Goal: Task Accomplishment & Management: Complete application form

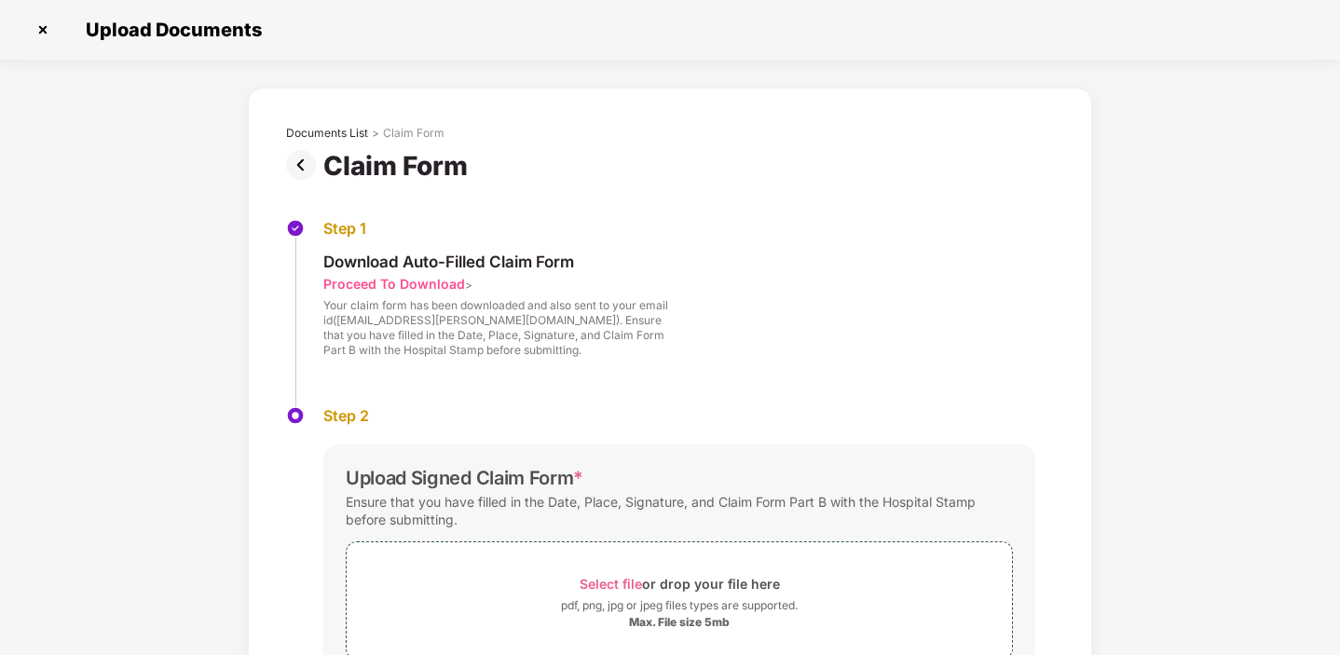
scroll to position [130, 0]
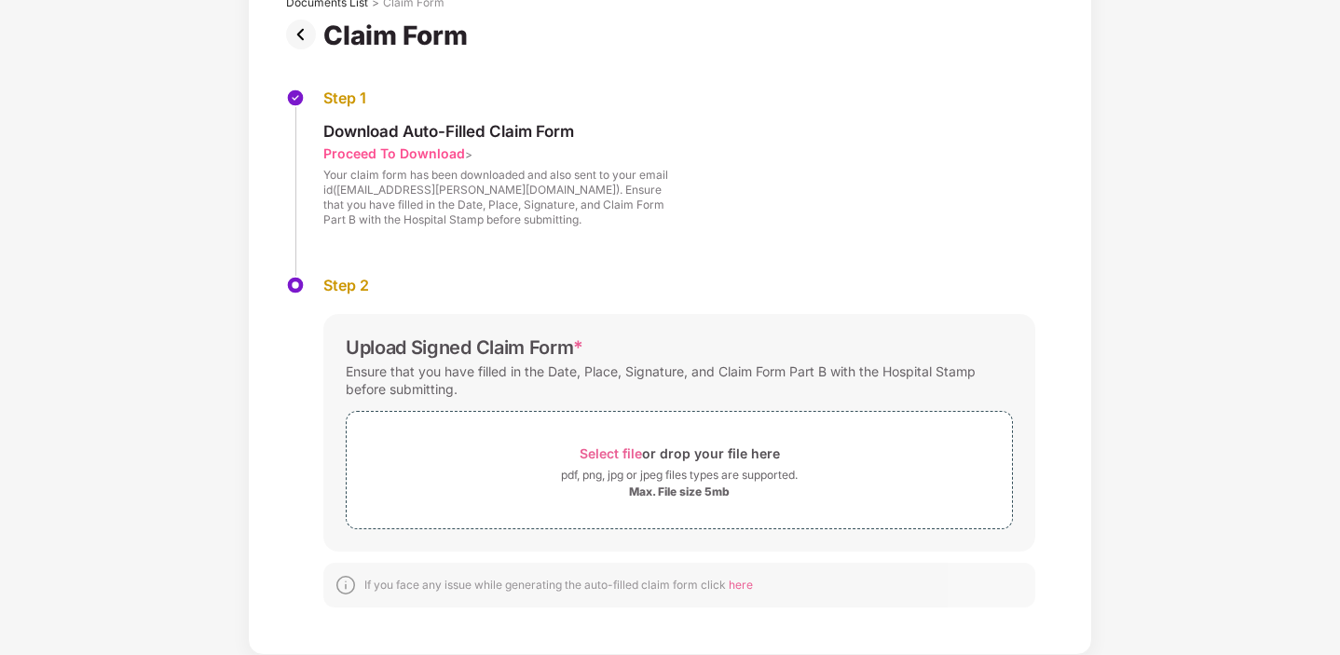
click at [307, 33] on img at bounding box center [304, 35] width 37 height 30
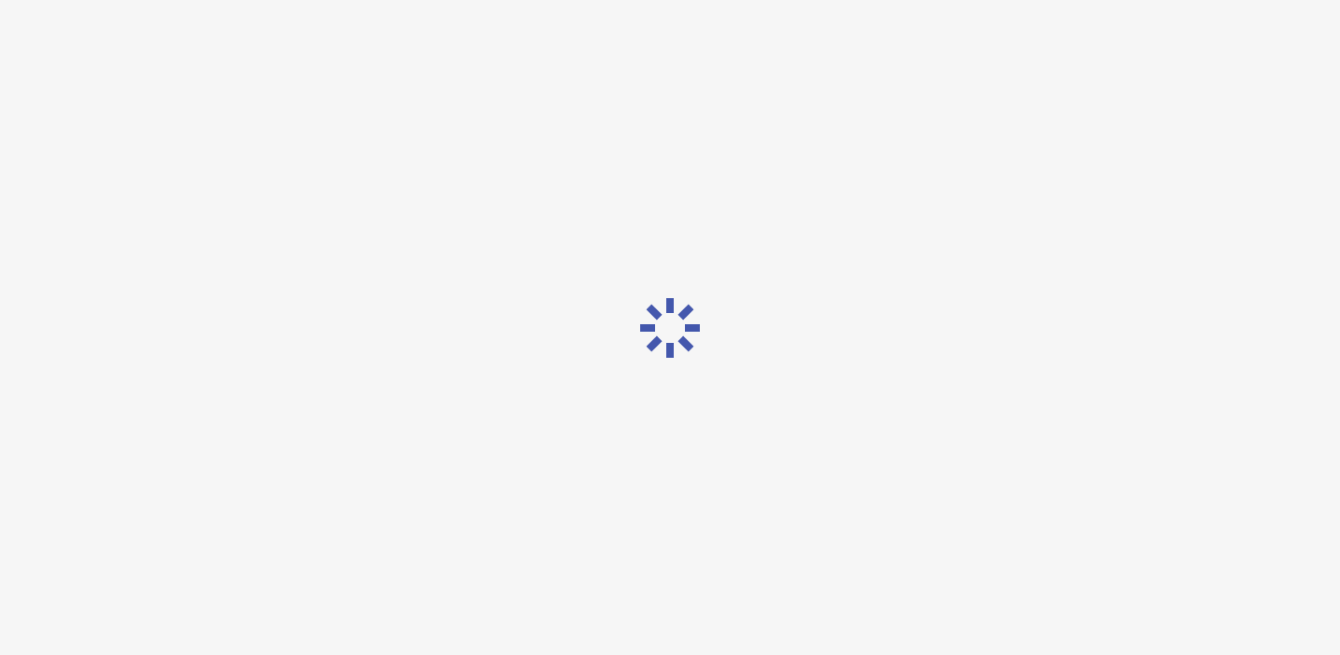
scroll to position [0, 0]
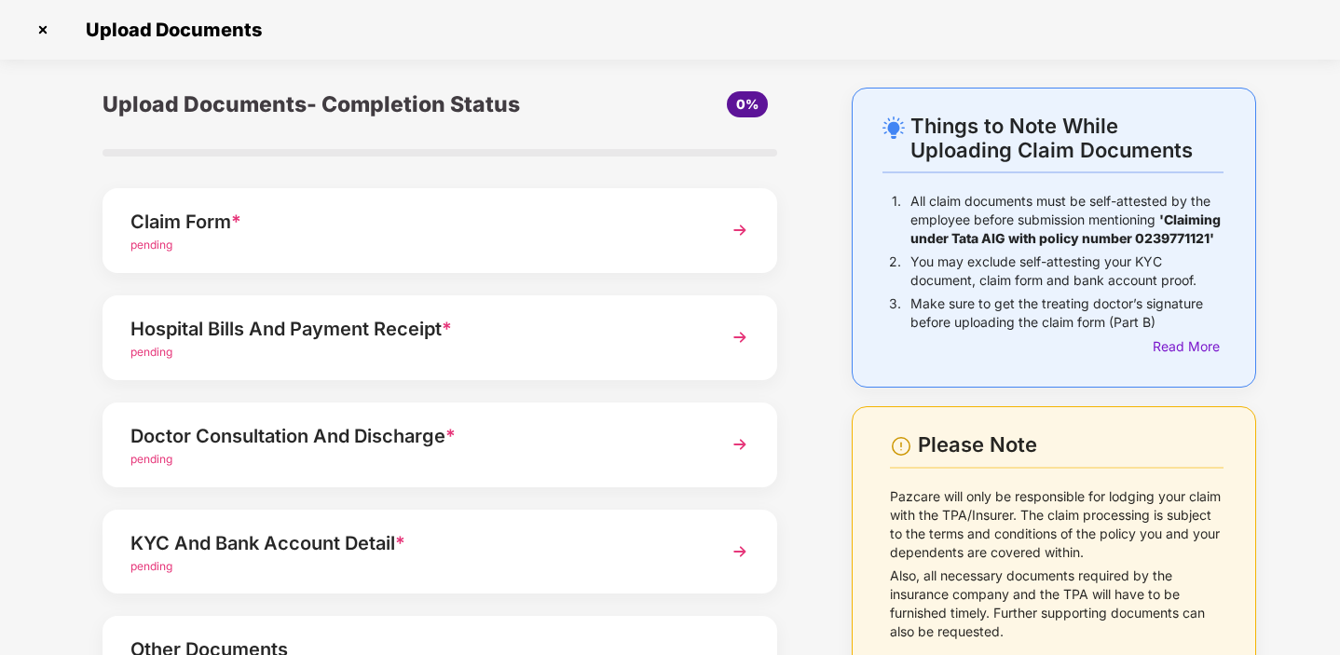
click at [658, 337] on div "Hospital Bills And Payment Receipt *" at bounding box center [413, 329] width 567 height 30
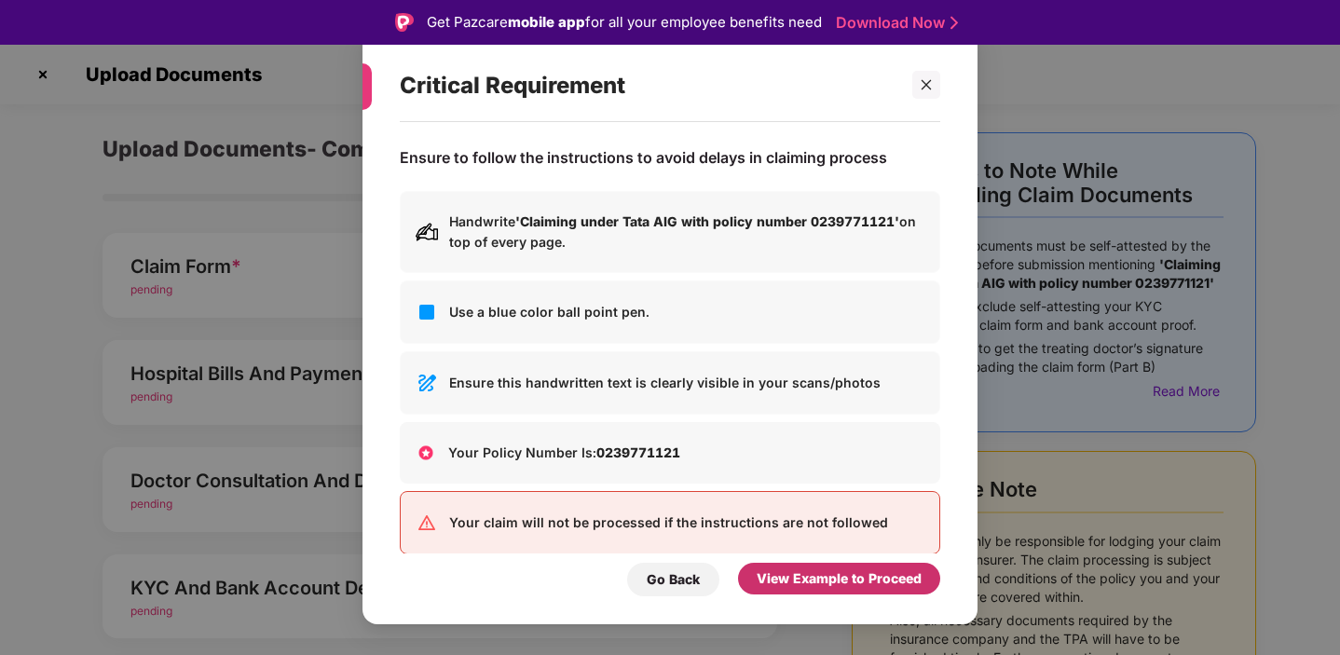
click at [831, 583] on div "View Example to Proceed" at bounding box center [839, 579] width 165 height 21
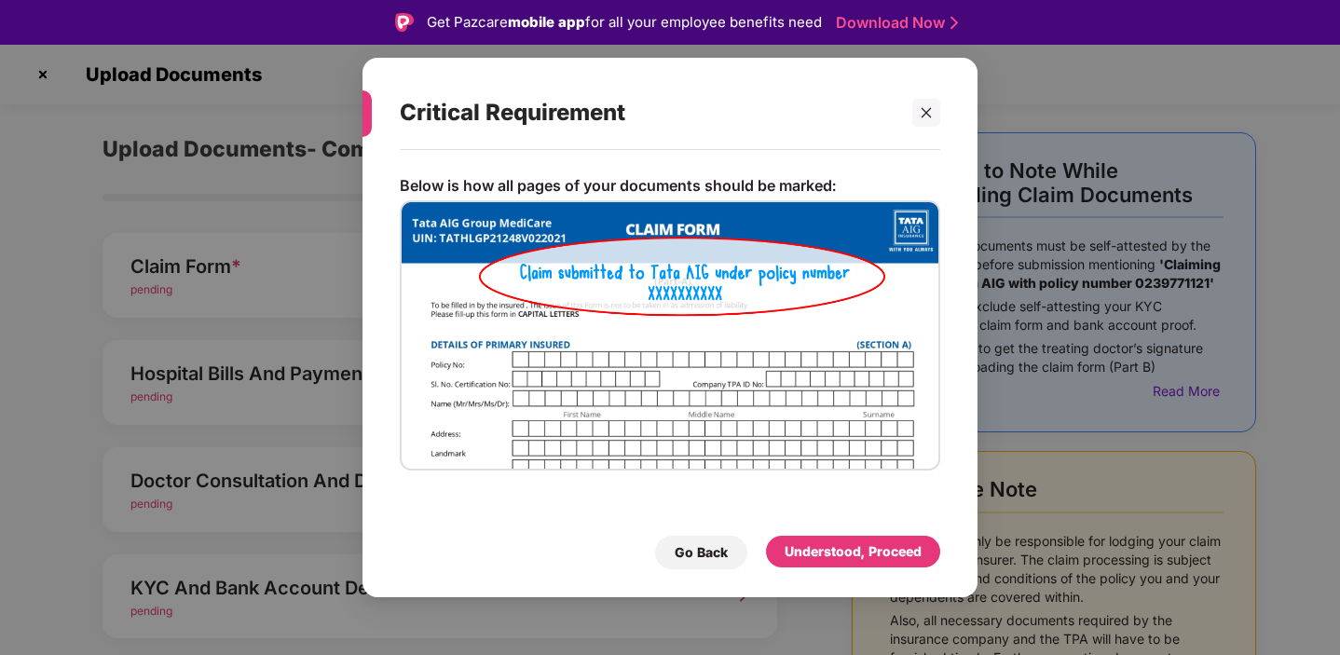
click at [831, 583] on div "Critical Requirement Below is how all pages of your documents should be marked:…" at bounding box center [670, 328] width 615 height 540
click at [845, 551] on div "Understood, Proceed" at bounding box center [853, 552] width 137 height 21
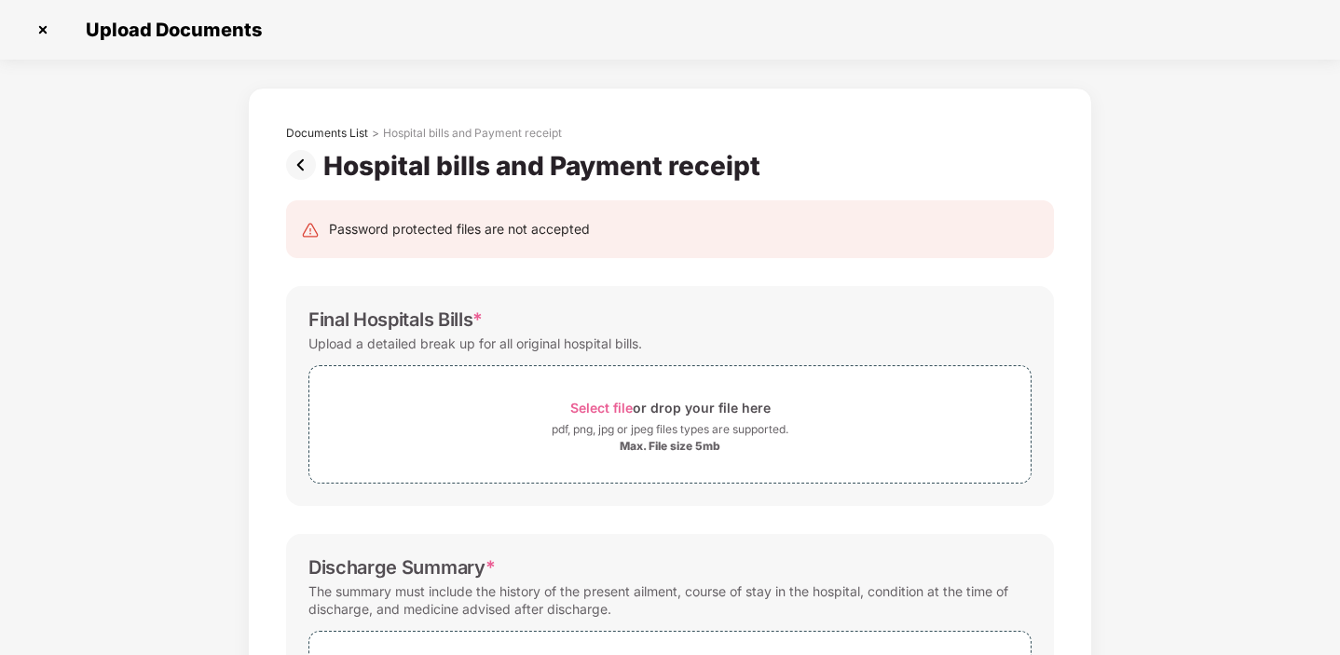
click at [292, 170] on img at bounding box center [304, 165] width 37 height 30
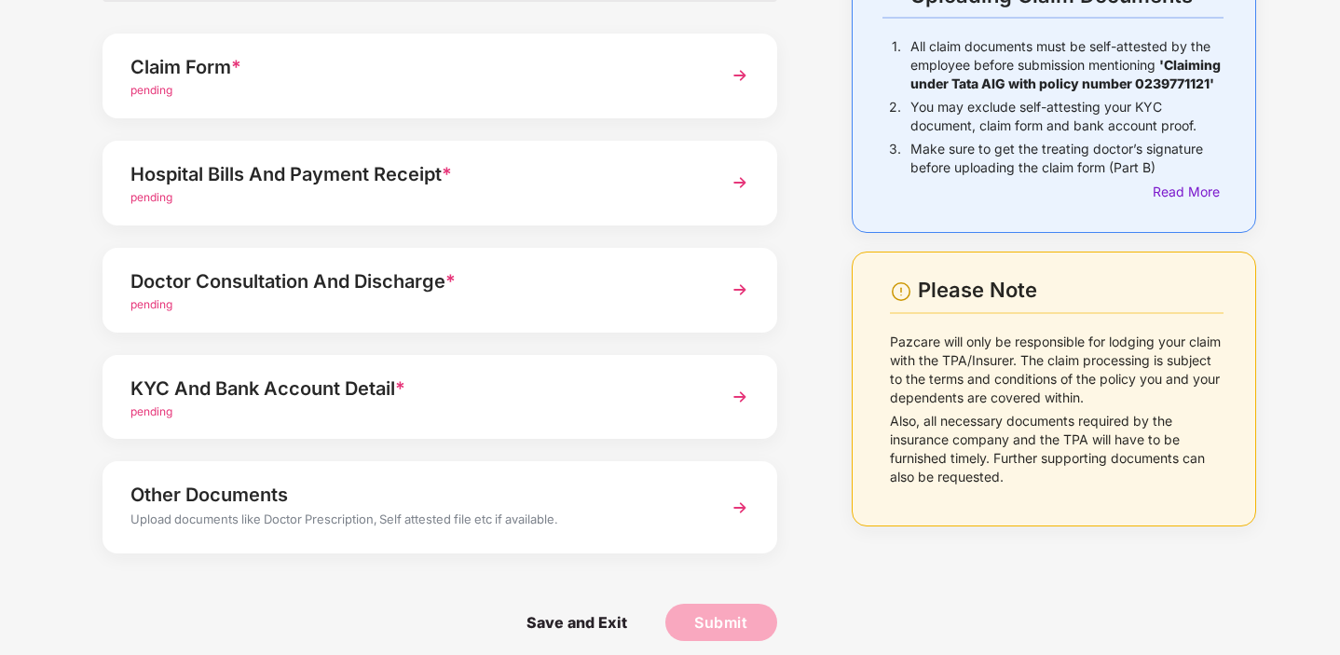
scroll to position [169, 0]
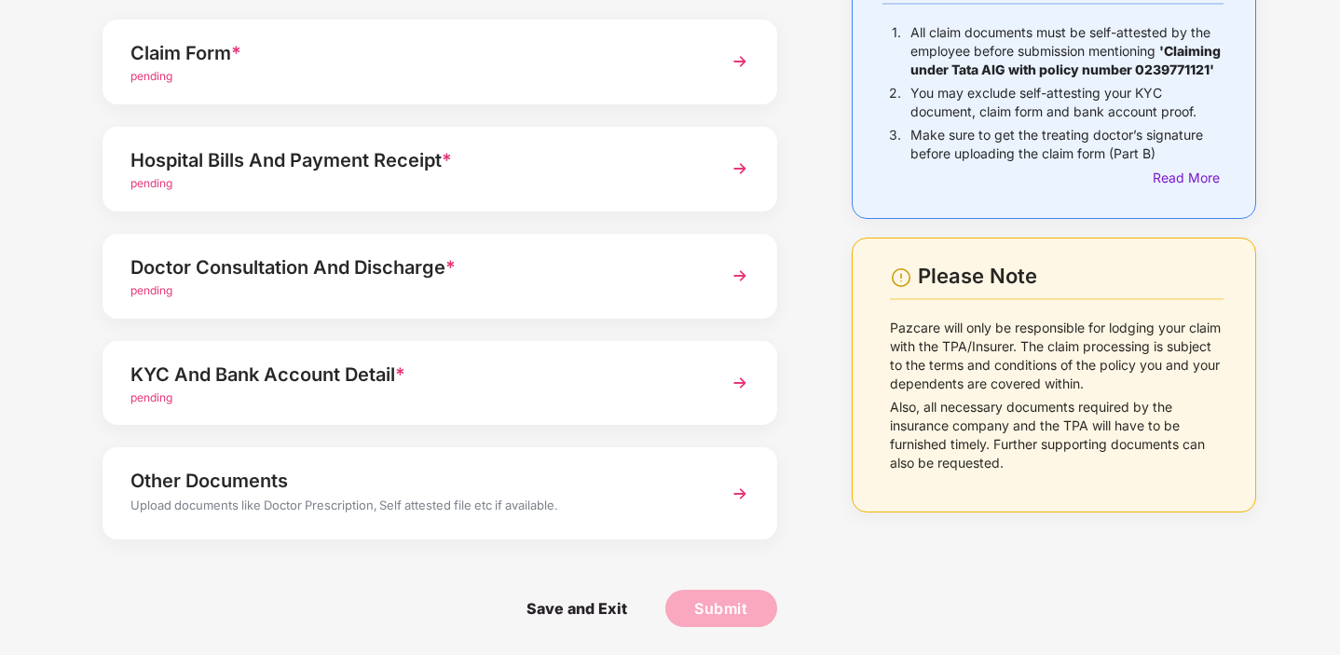
click at [199, 470] on div "Other Documents" at bounding box center [413, 481] width 567 height 30
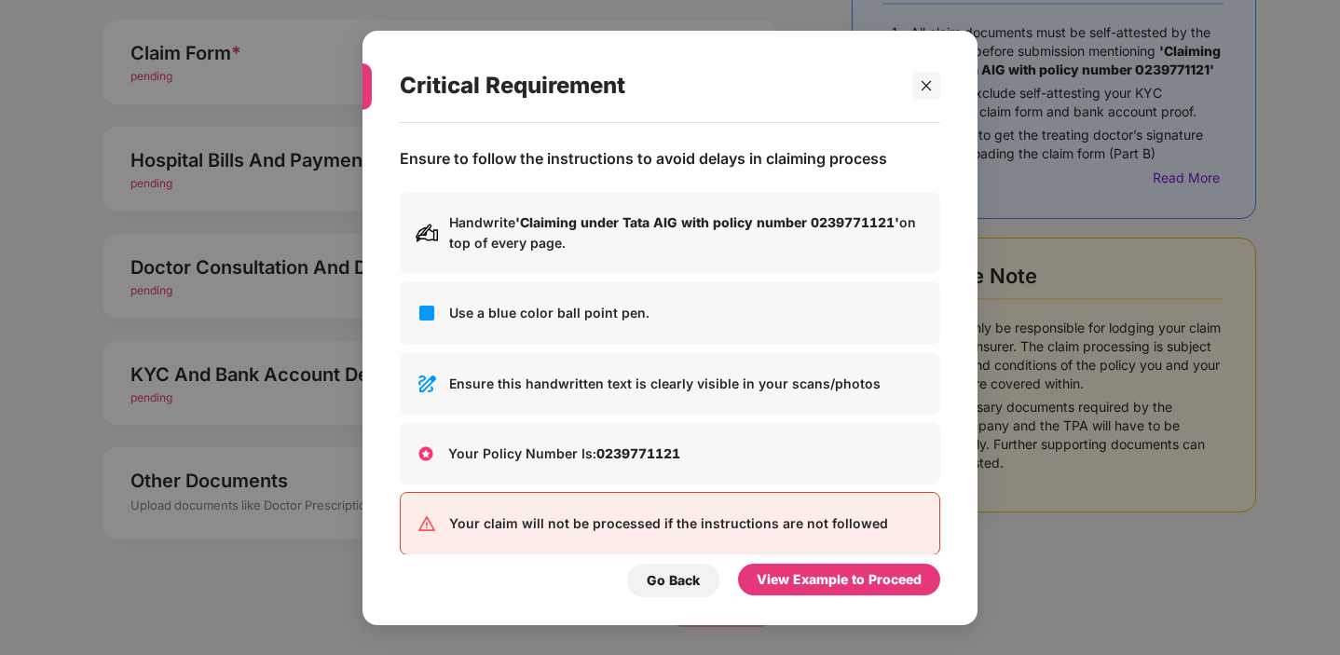
scroll to position [0, 0]
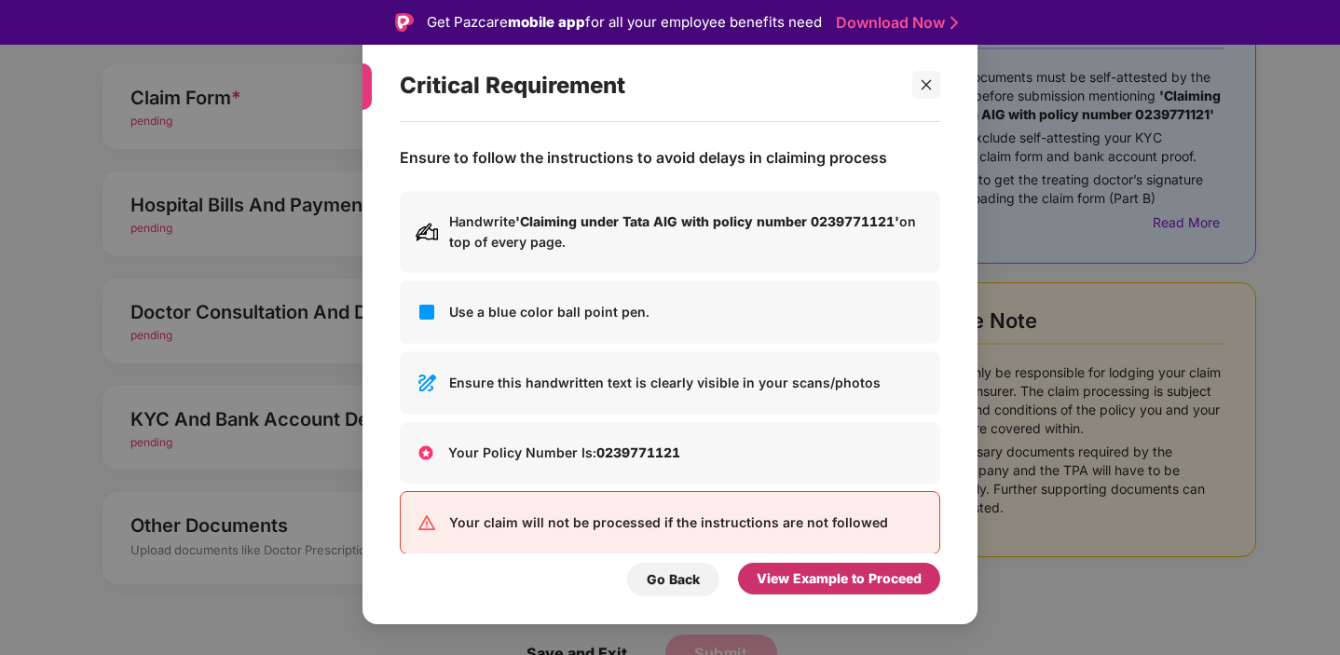
click at [835, 580] on div "View Example to Proceed" at bounding box center [839, 579] width 165 height 21
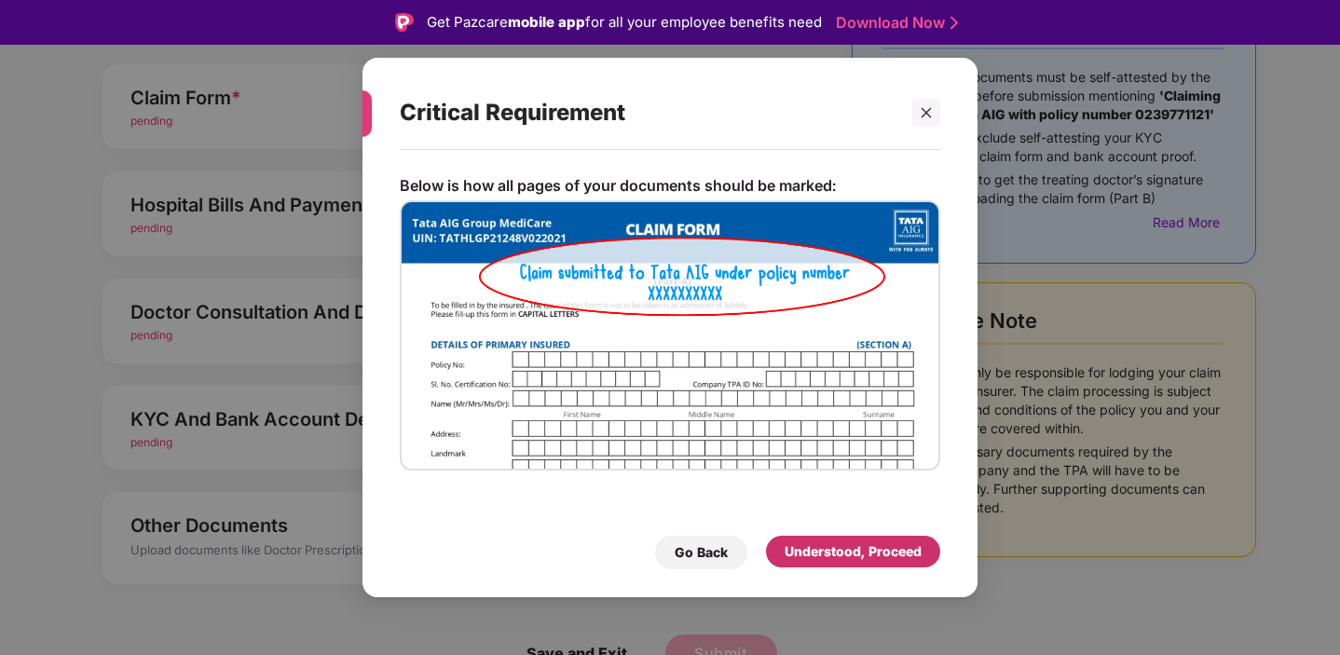
click at [845, 553] on div "Understood, Proceed" at bounding box center [853, 552] width 137 height 21
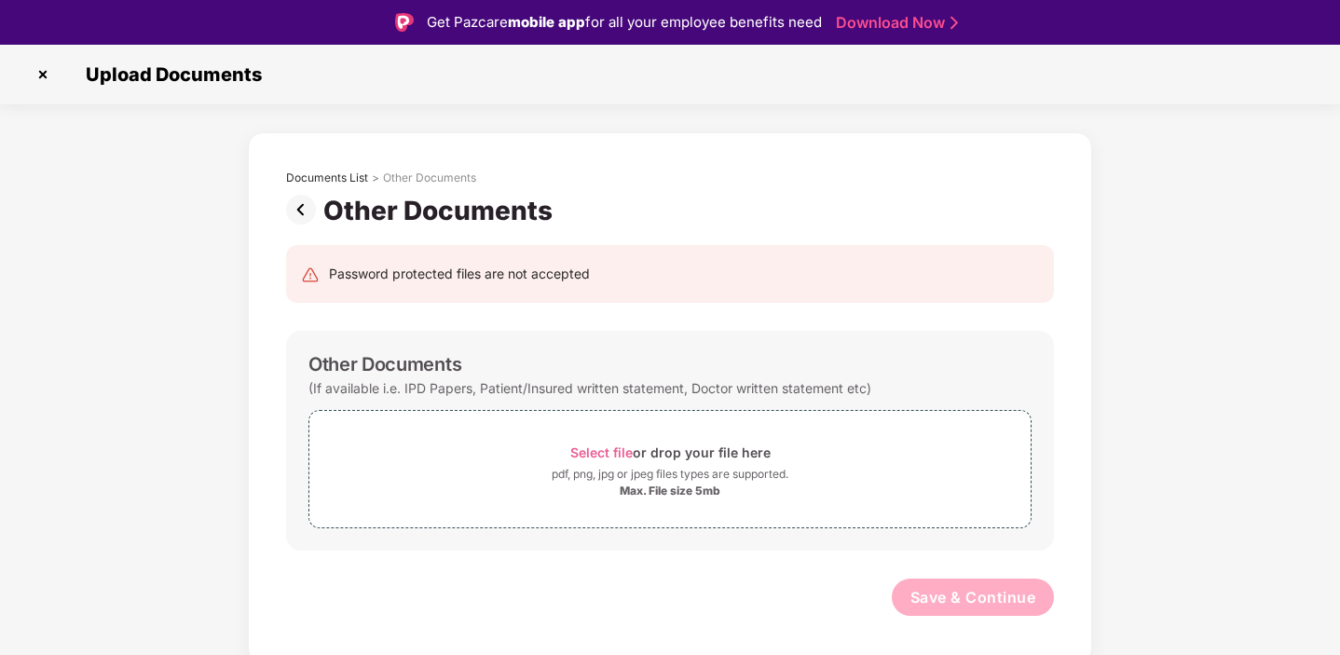
click at [302, 210] on img at bounding box center [304, 210] width 37 height 30
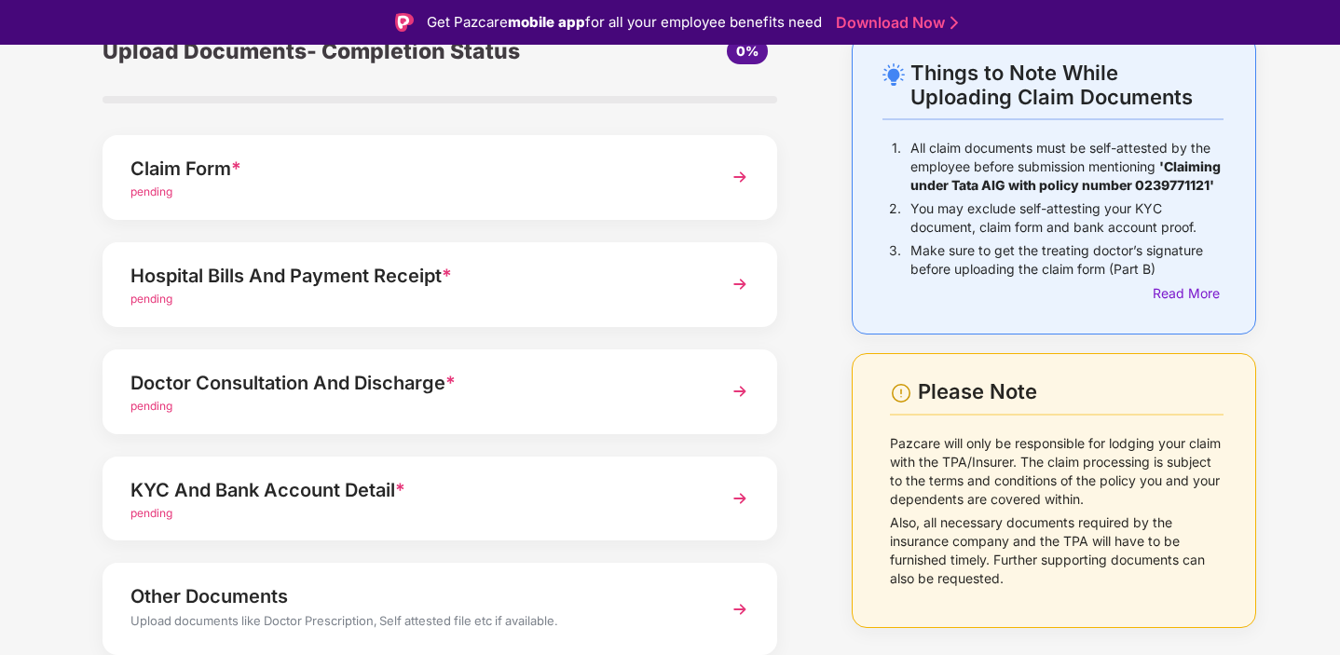
scroll to position [169, 0]
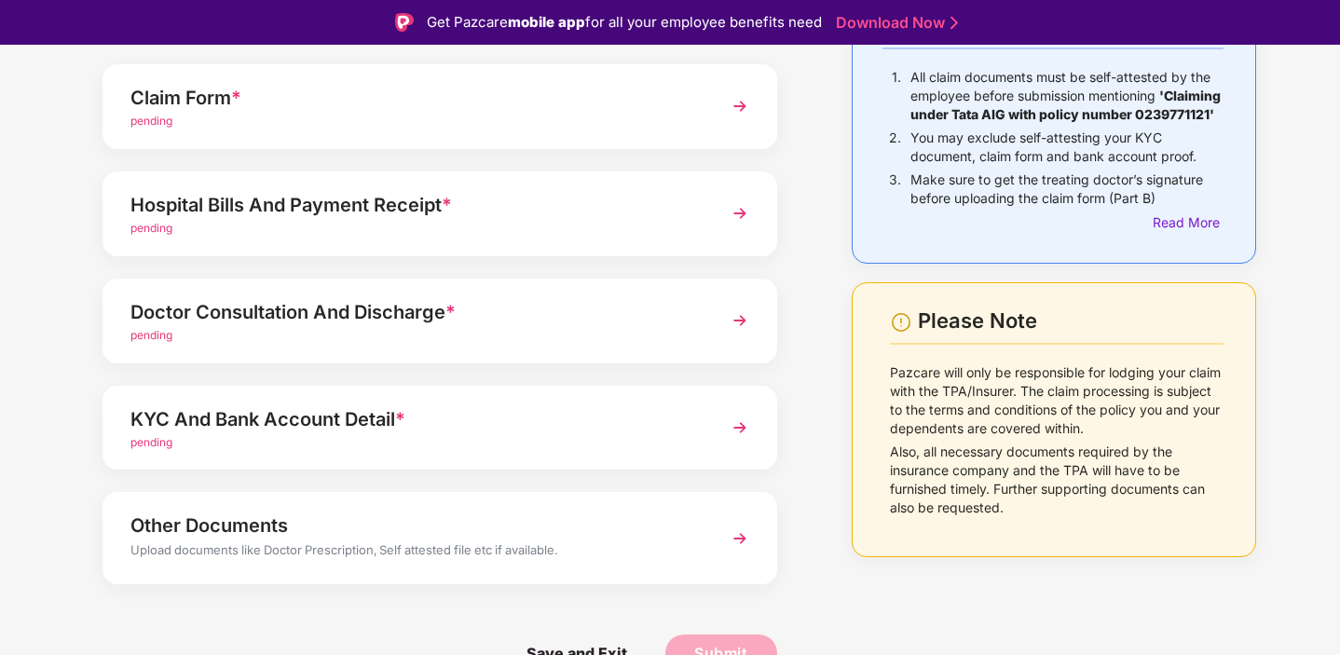
click at [227, 406] on div "KYC And Bank Account Detail *" at bounding box center [413, 420] width 567 height 30
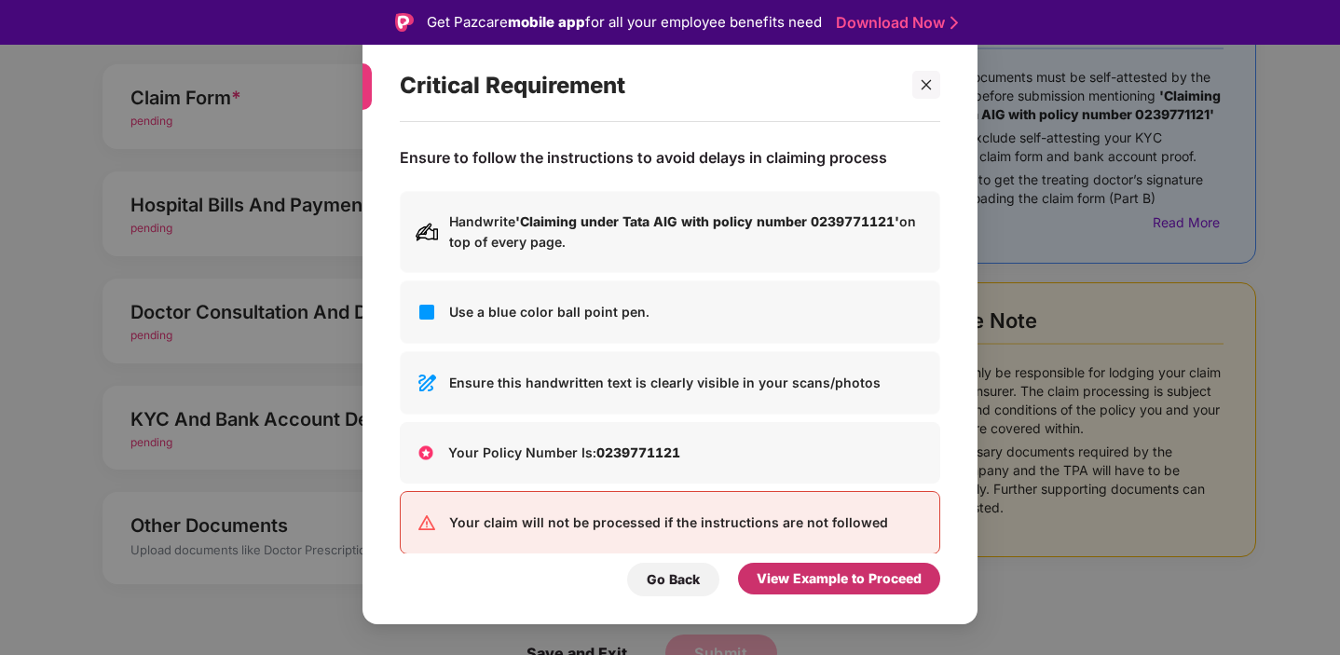
click at [794, 583] on div "View Example to Proceed" at bounding box center [839, 579] width 165 height 21
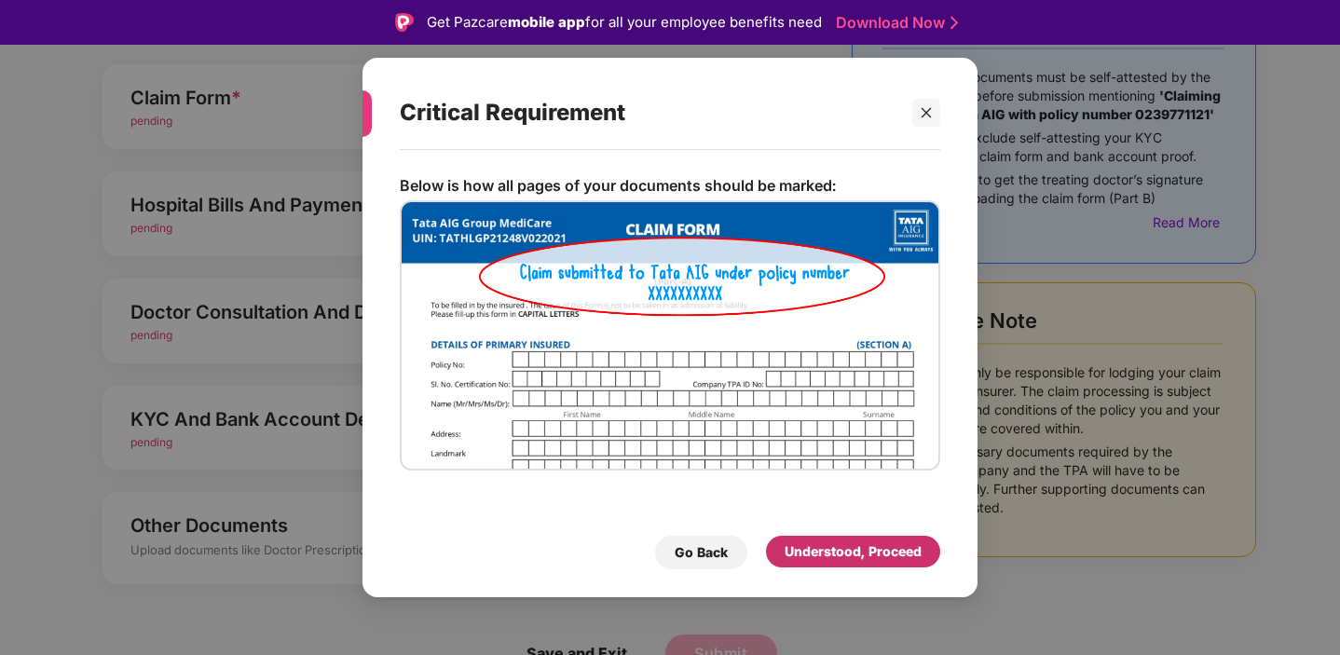
click at [835, 563] on div "Understood, Proceed" at bounding box center [853, 552] width 174 height 32
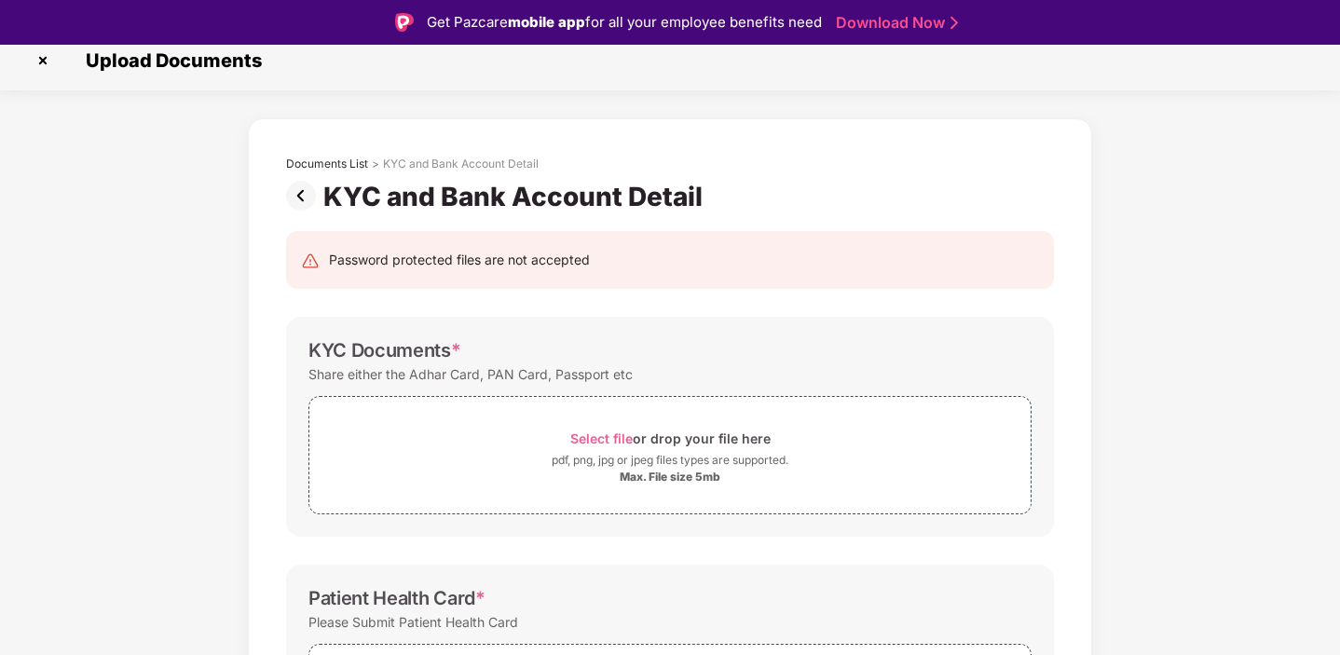
scroll to position [0, 0]
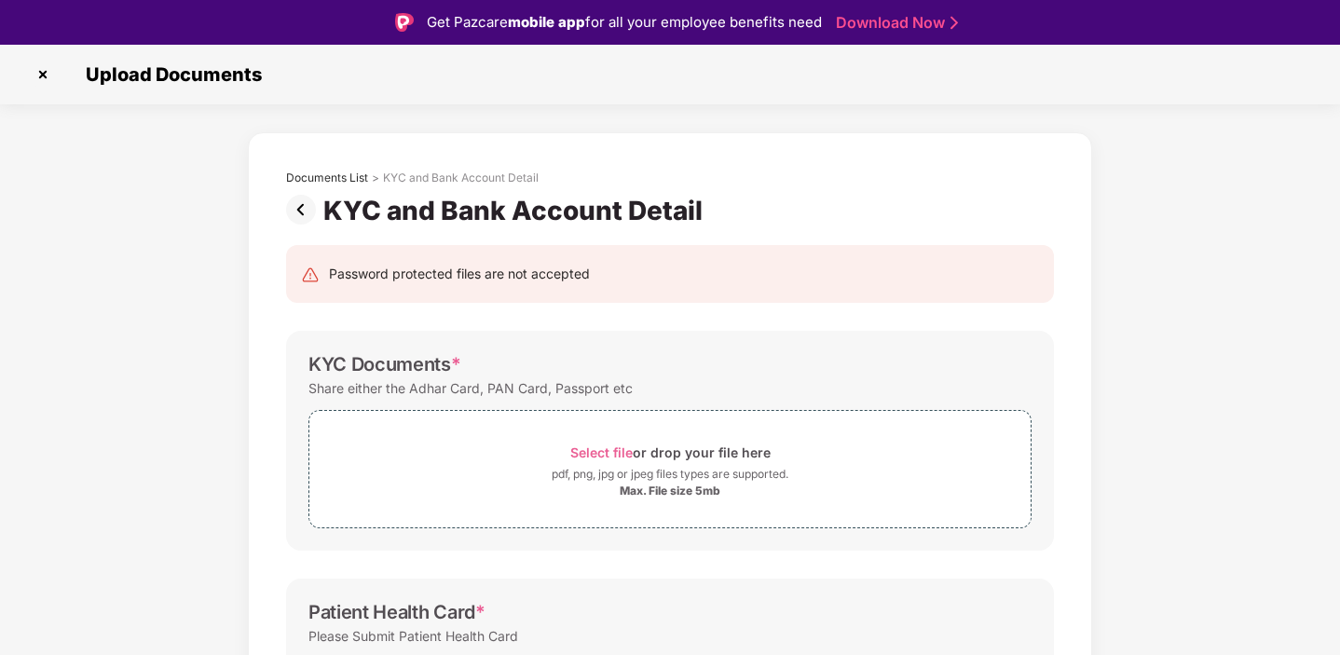
click at [307, 207] on img at bounding box center [304, 210] width 37 height 30
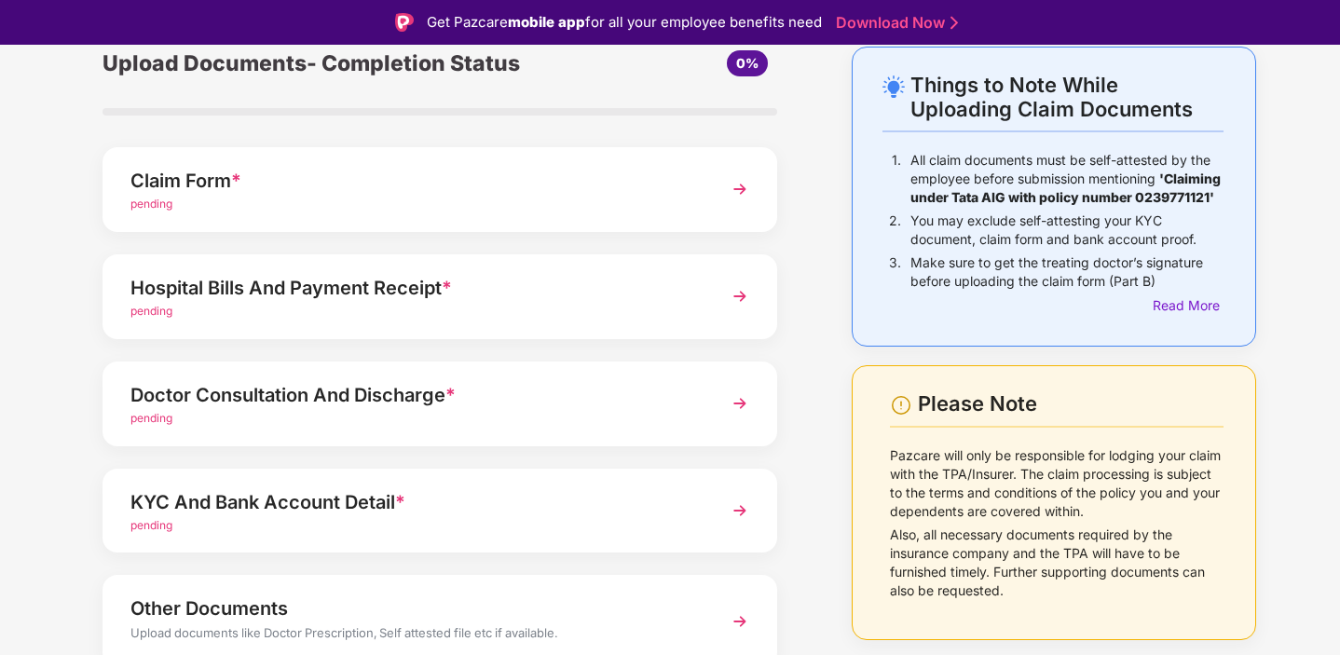
scroll to position [82, 0]
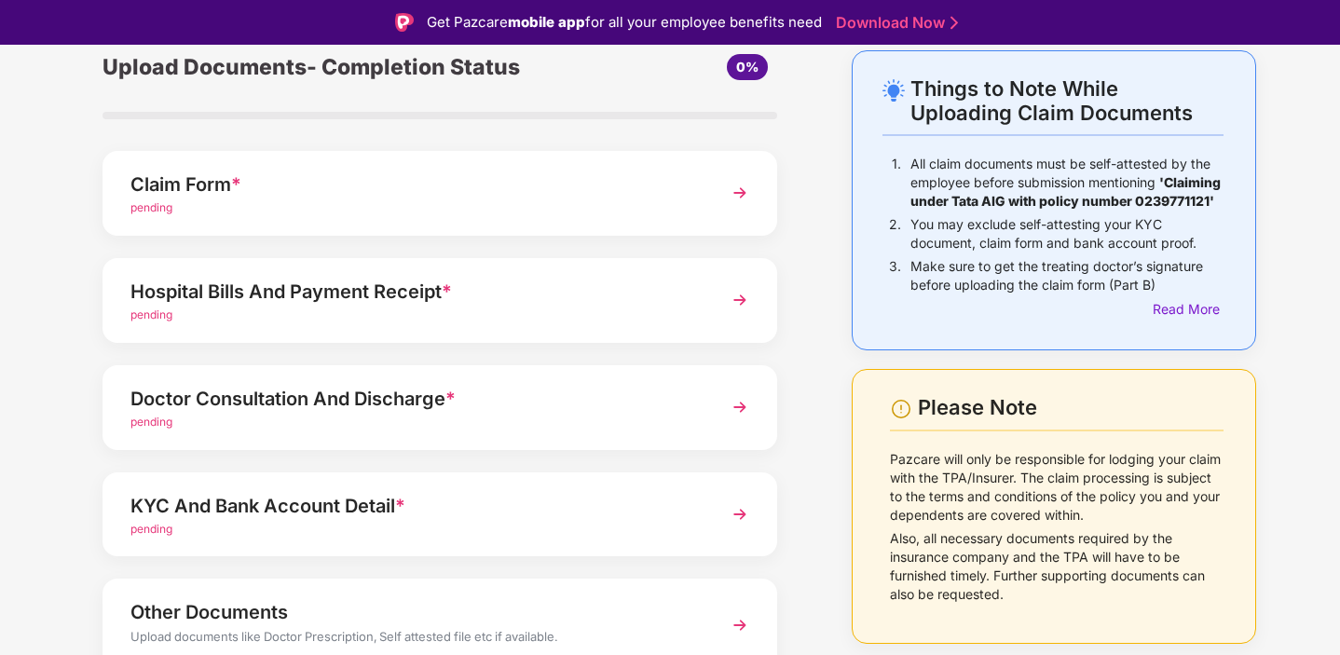
click at [411, 495] on div "KYC And Bank Account Detail *" at bounding box center [413, 506] width 567 height 30
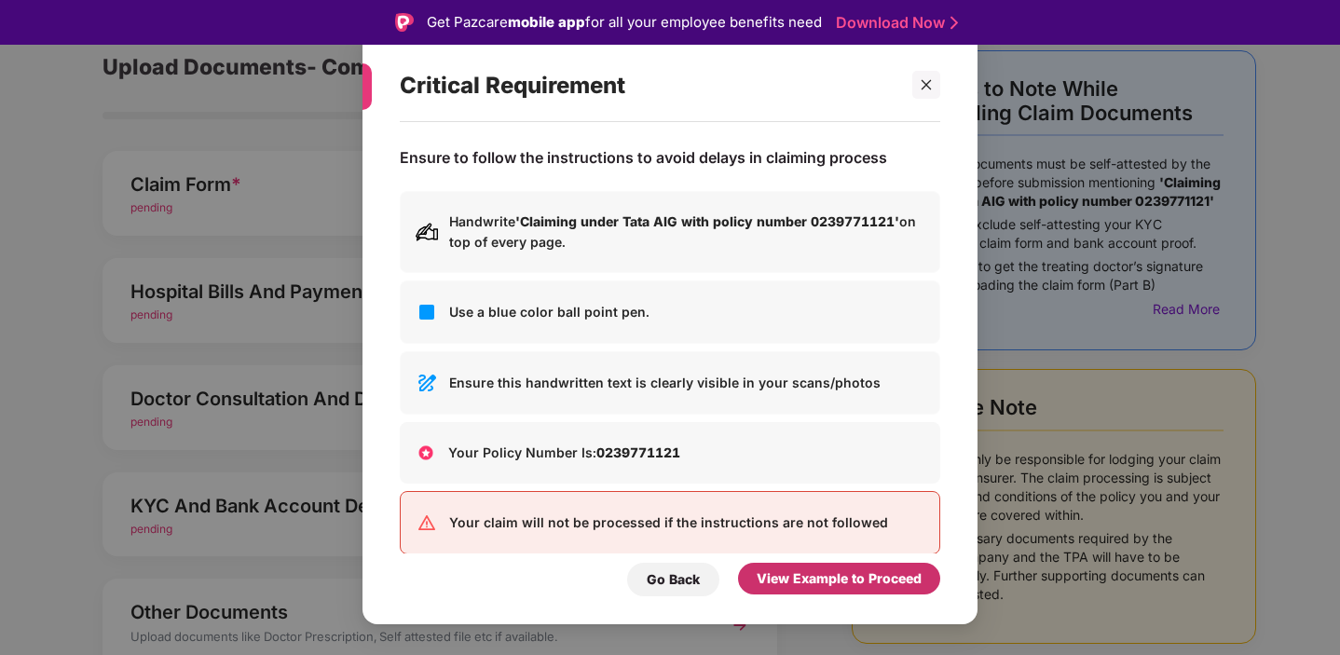
click at [794, 570] on div "View Example to Proceed" at bounding box center [839, 579] width 165 height 21
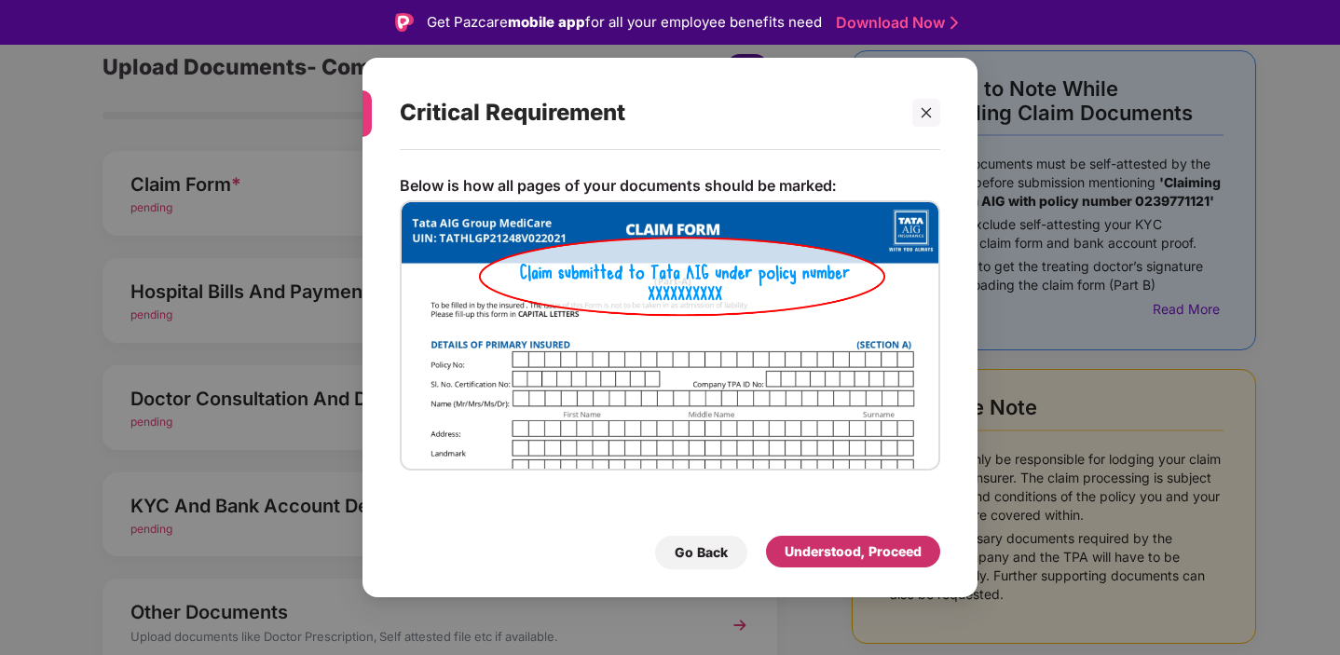
click at [818, 560] on div "Understood, Proceed" at bounding box center [853, 552] width 137 height 21
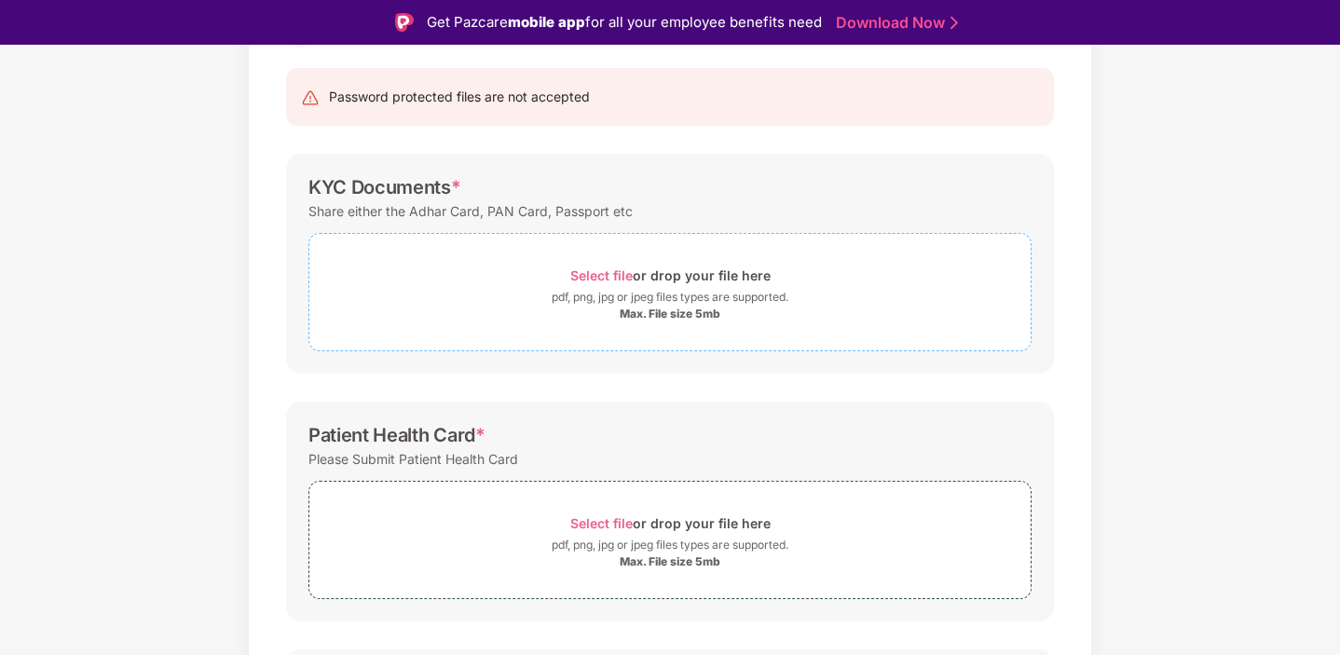
scroll to position [190, 0]
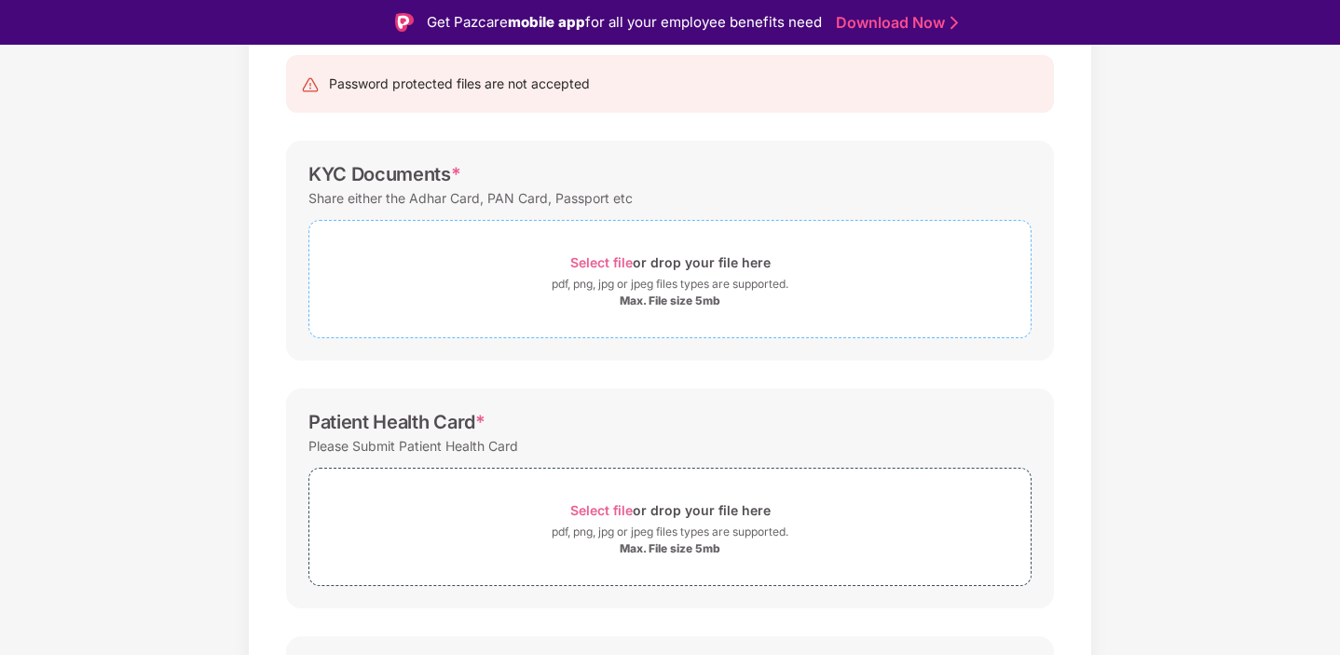
click at [596, 504] on span "Select file" at bounding box center [601, 510] width 62 height 16
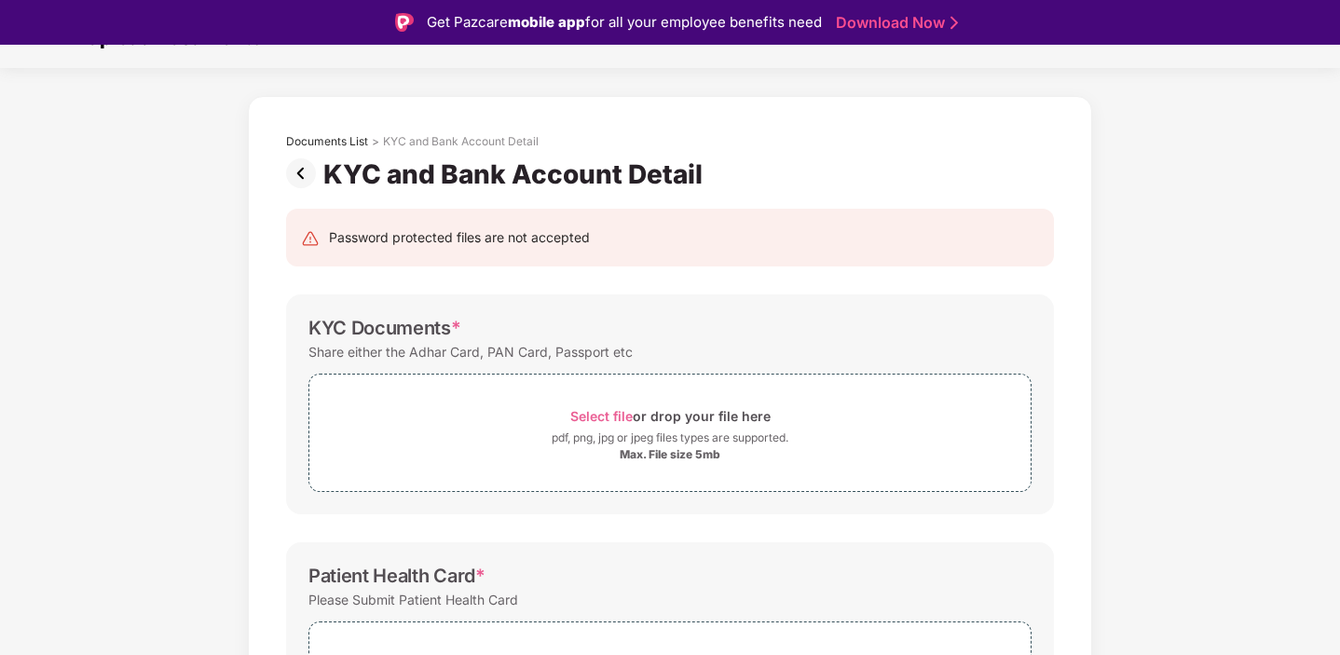
scroll to position [37, 0]
click at [291, 172] on img at bounding box center [304, 173] width 37 height 30
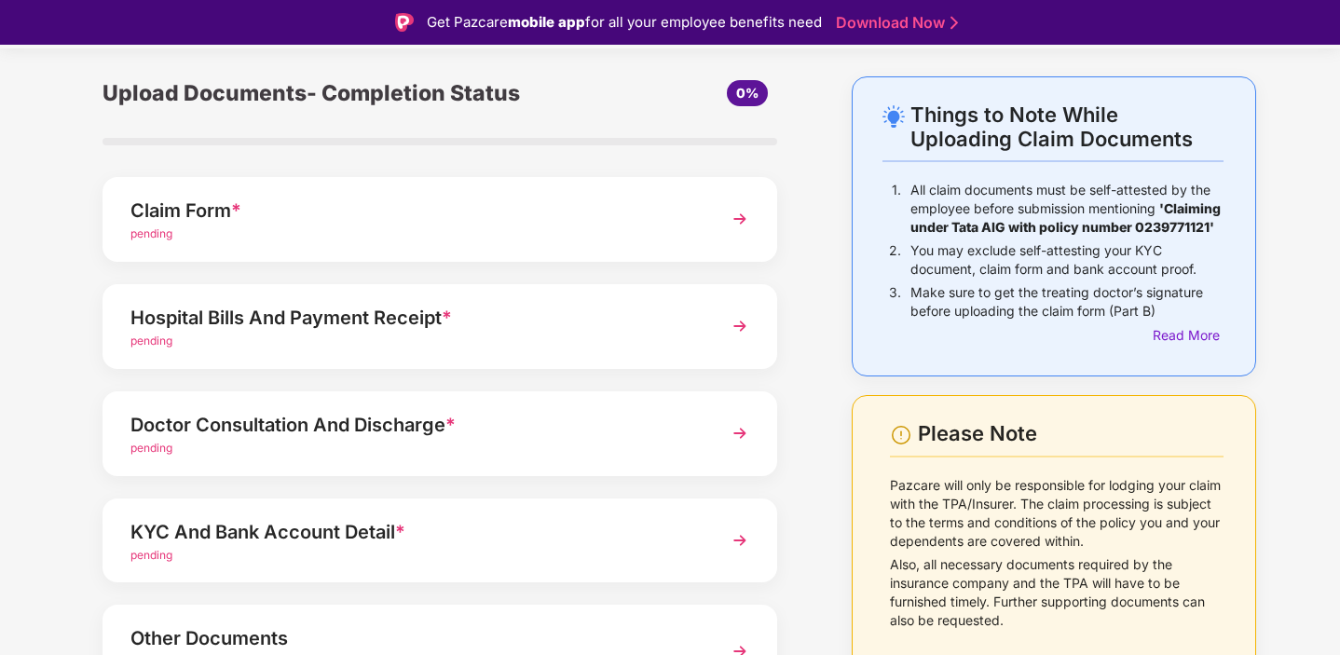
scroll to position [60, 0]
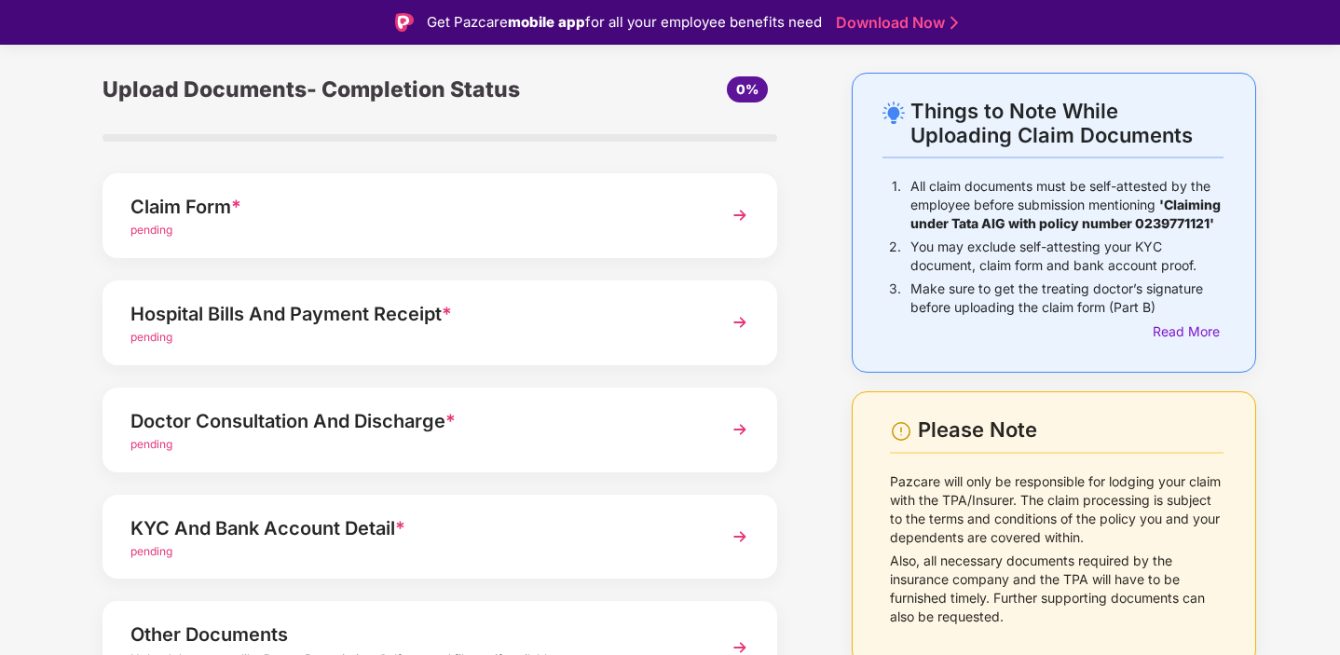
click at [664, 442] on div "pending" at bounding box center [413, 445] width 567 height 18
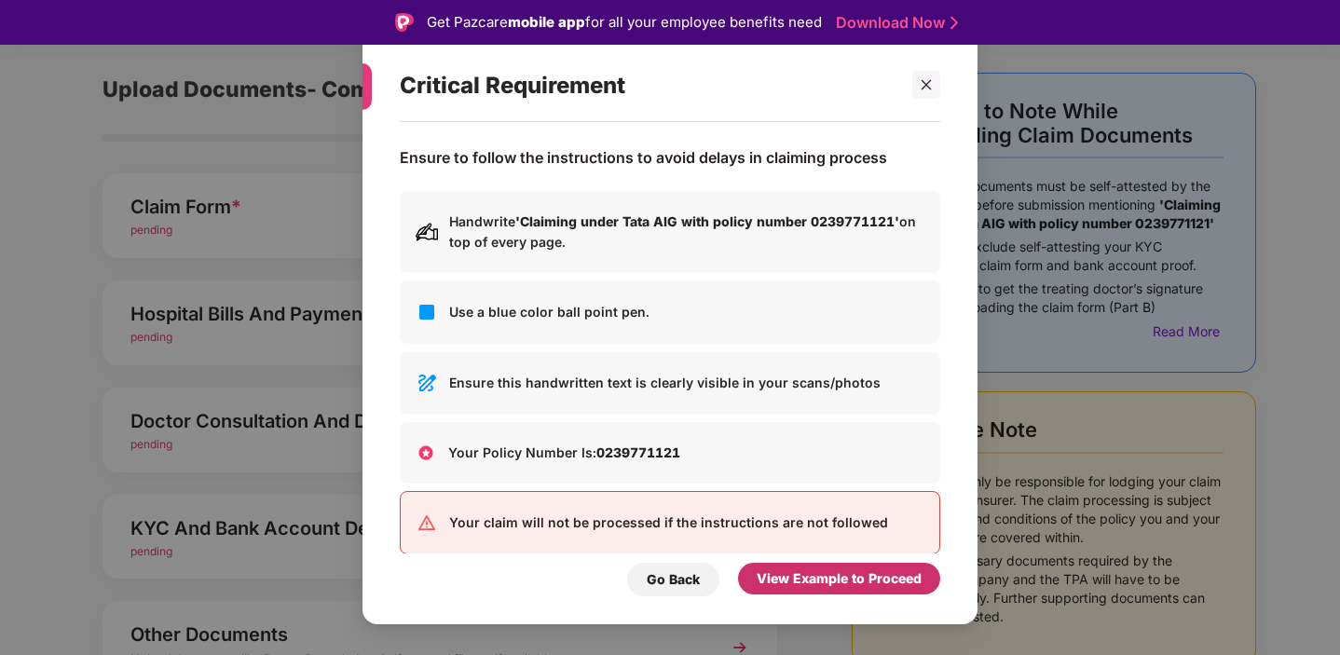
click at [827, 570] on div "View Example to Proceed" at bounding box center [839, 579] width 165 height 21
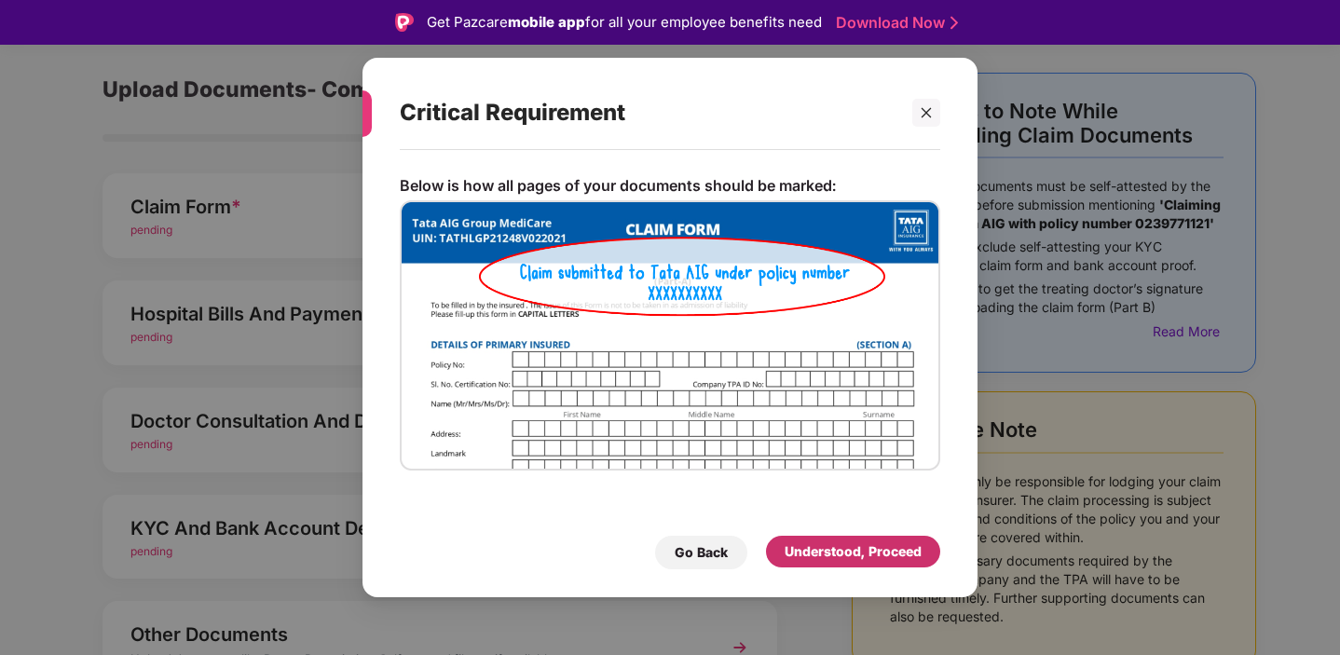
click at [833, 547] on div "Understood, Proceed" at bounding box center [853, 552] width 137 height 21
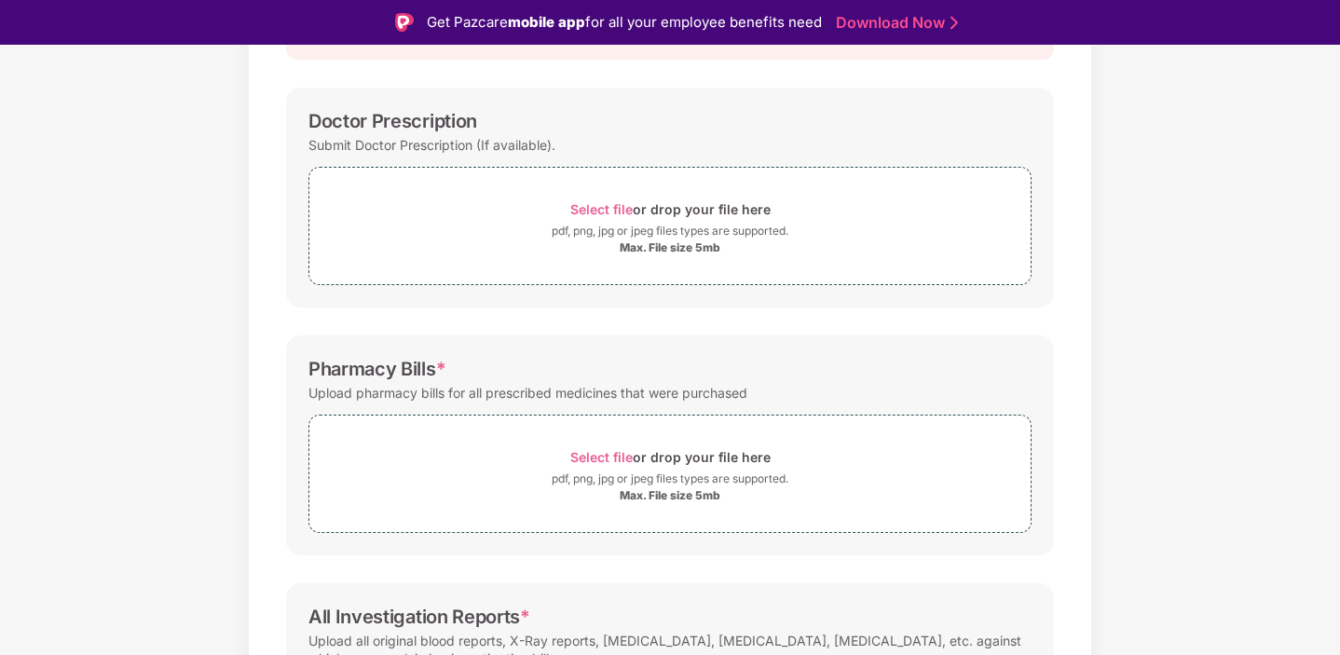
scroll to position [0, 0]
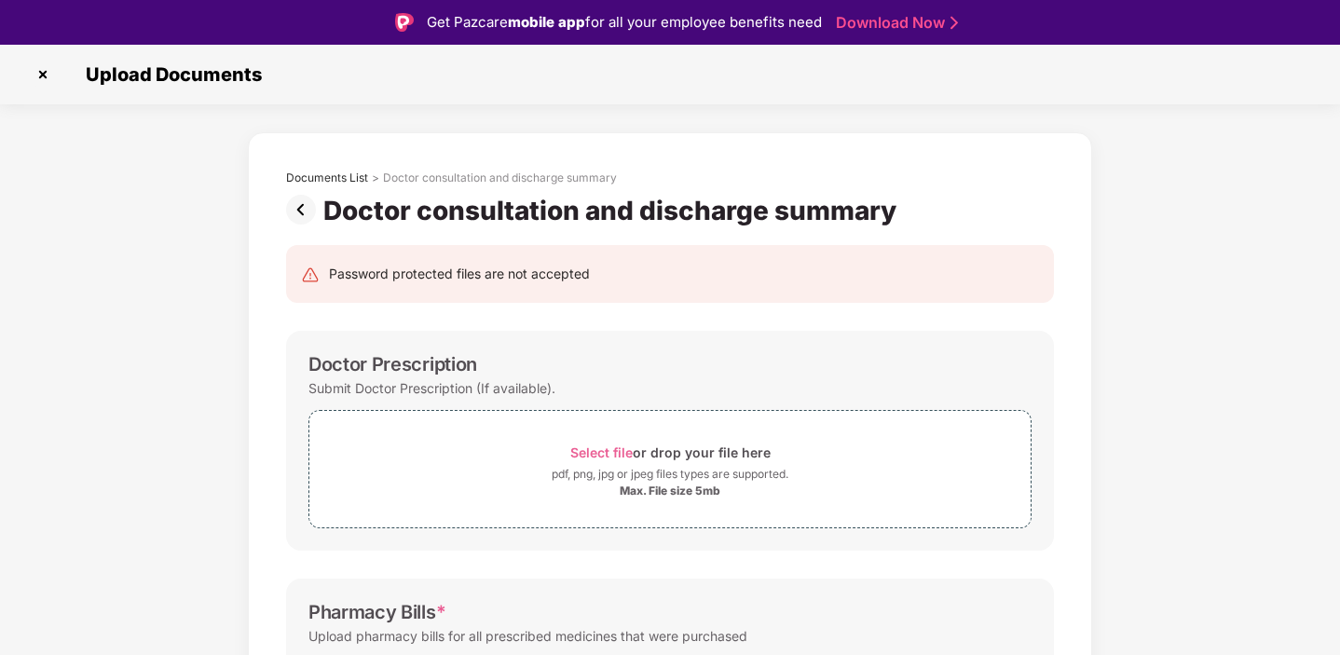
click at [41, 70] on img at bounding box center [43, 75] width 30 height 30
